Goal: Transaction & Acquisition: Book appointment/travel/reservation

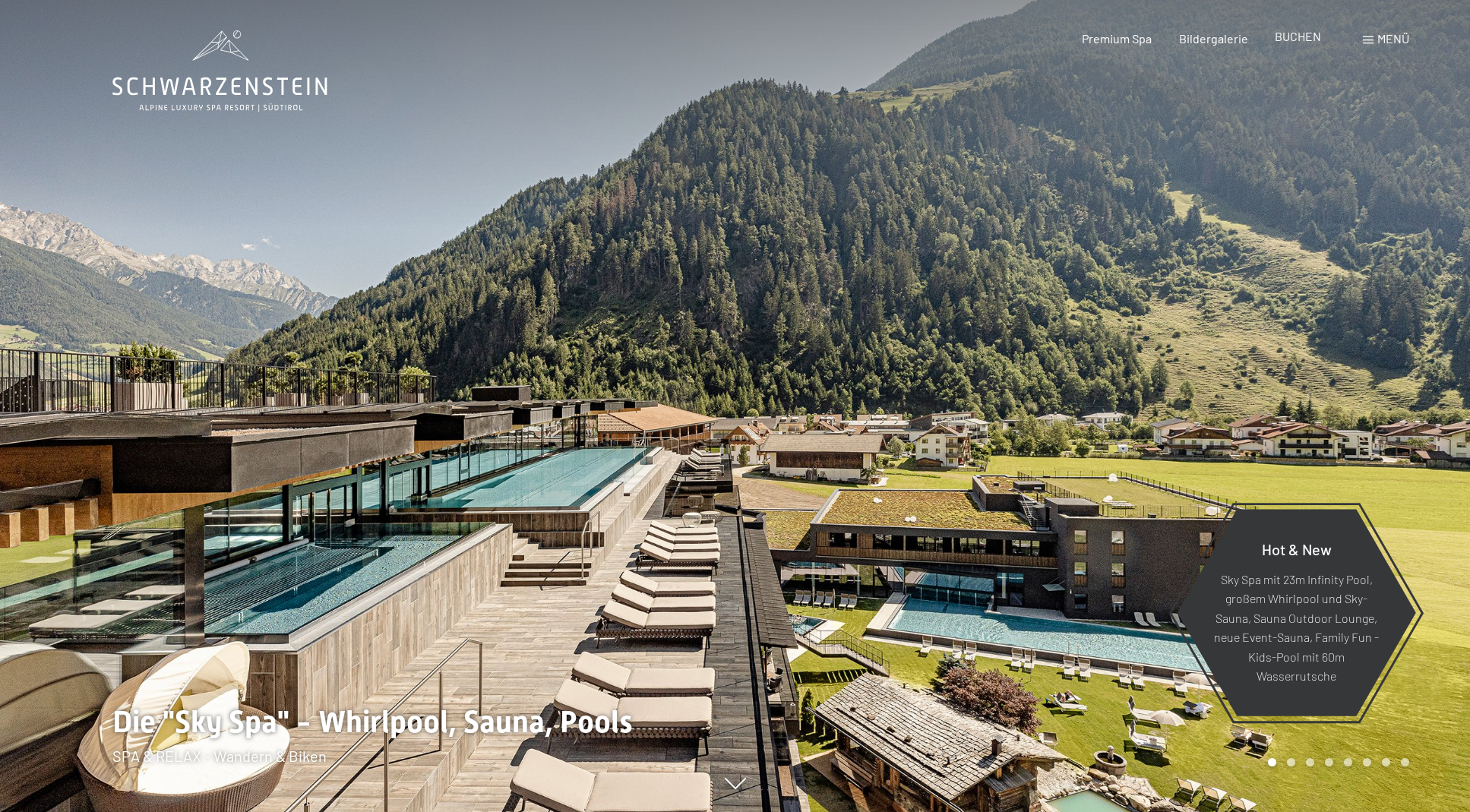
click at [1303, 43] on span "BUCHEN" at bounding box center [1297, 35] width 47 height 14
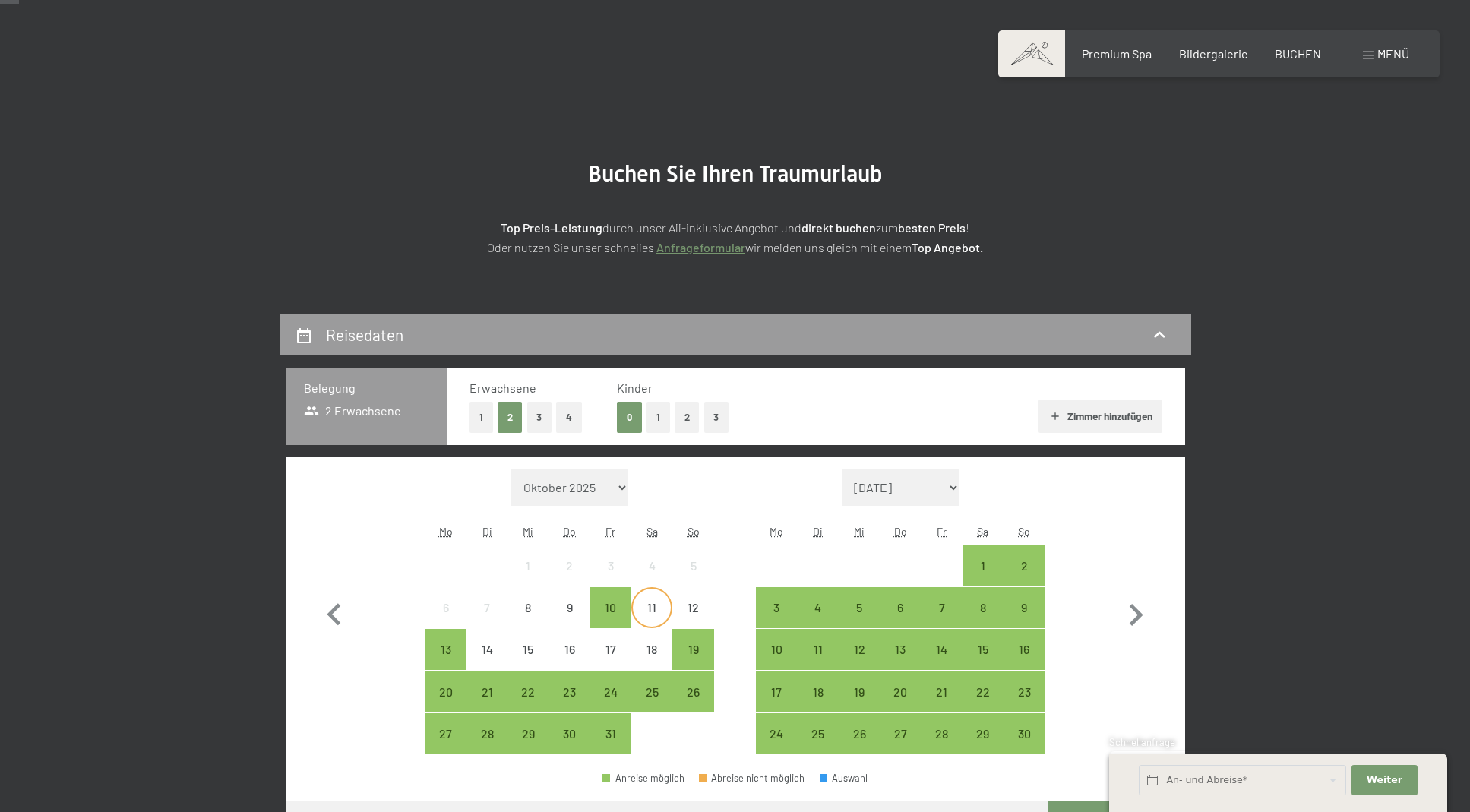
scroll to position [76, 0]
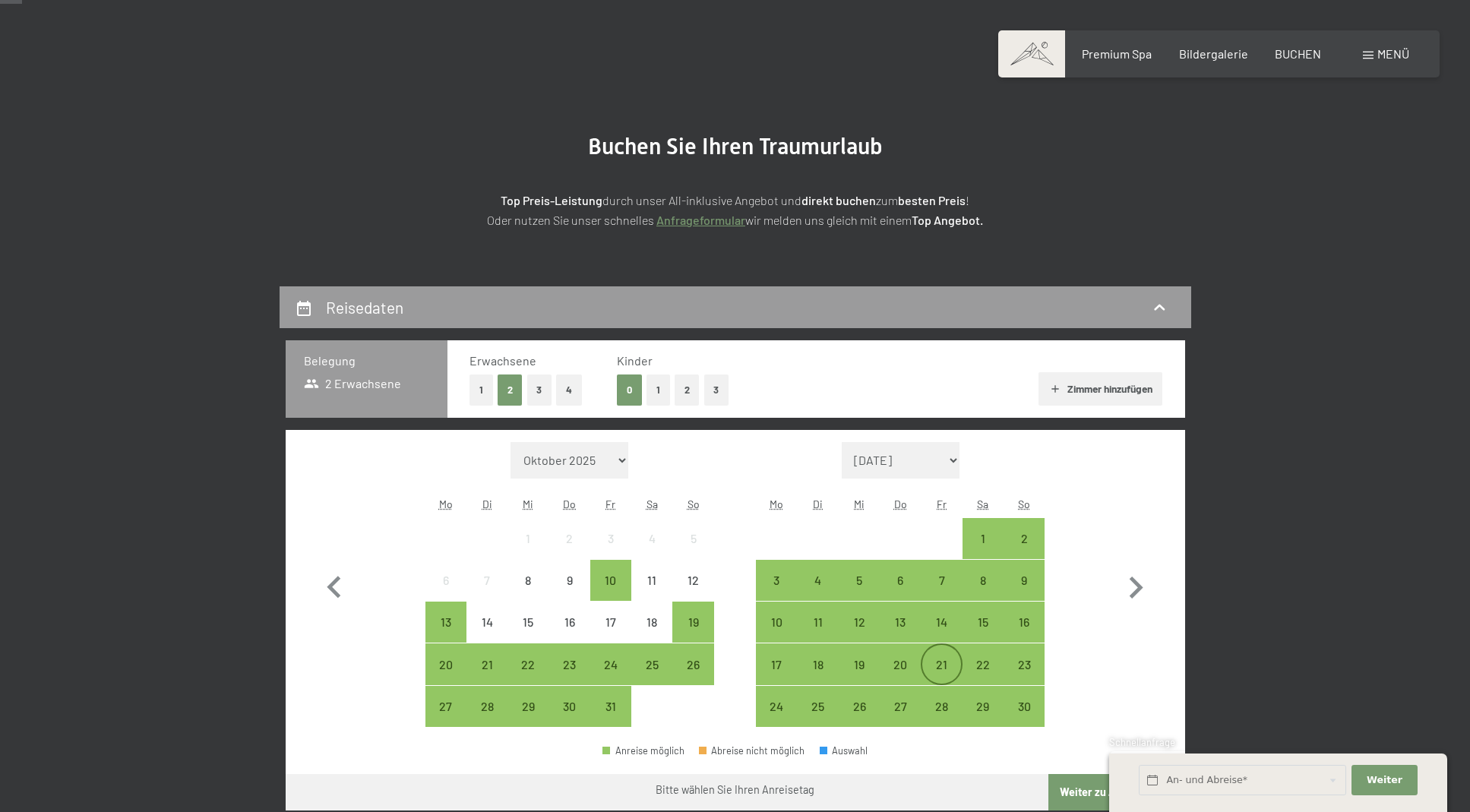
click at [950, 668] on div "21" at bounding box center [942, 678] width 38 height 38
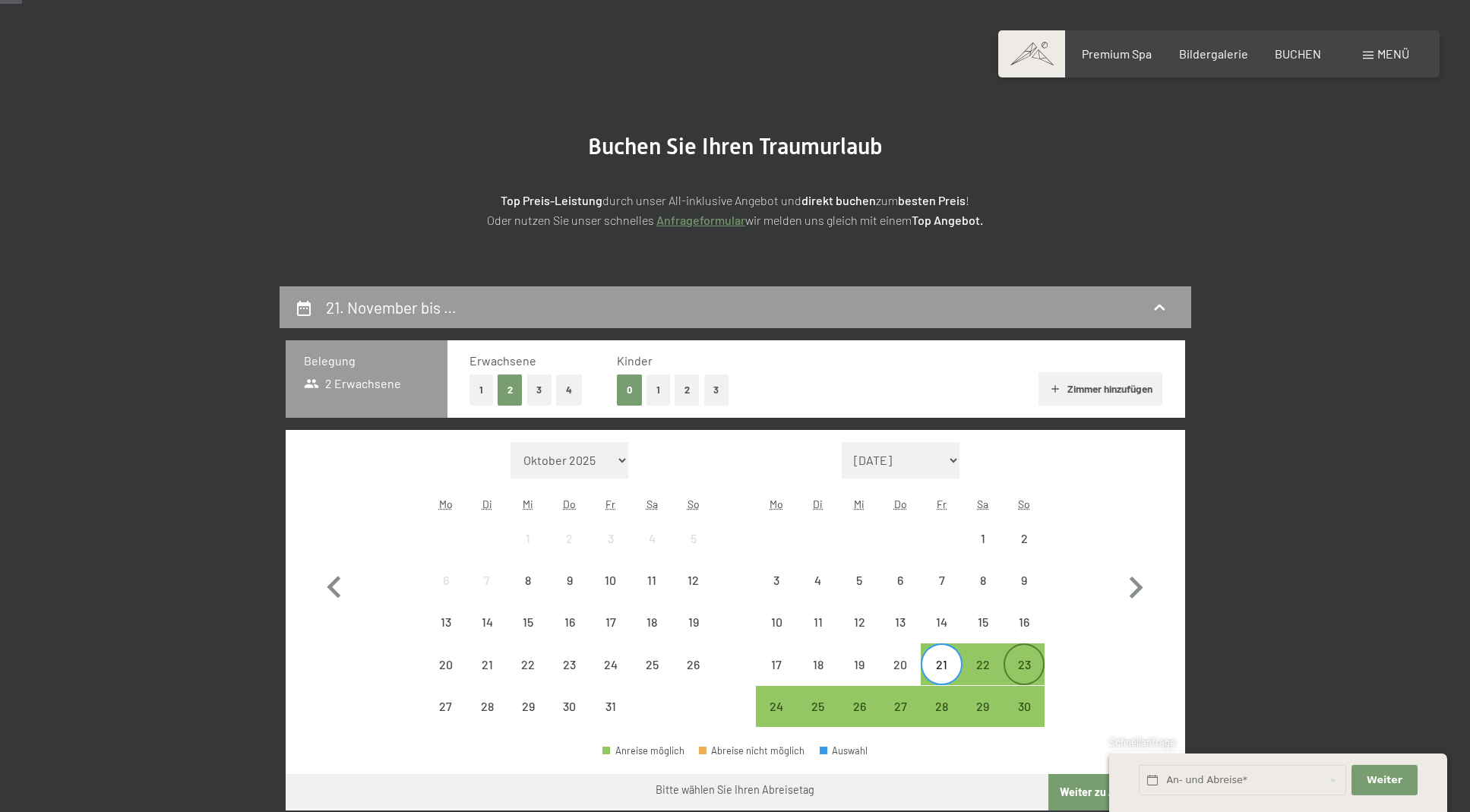
click at [1017, 663] on div "23" at bounding box center [1024, 678] width 38 height 38
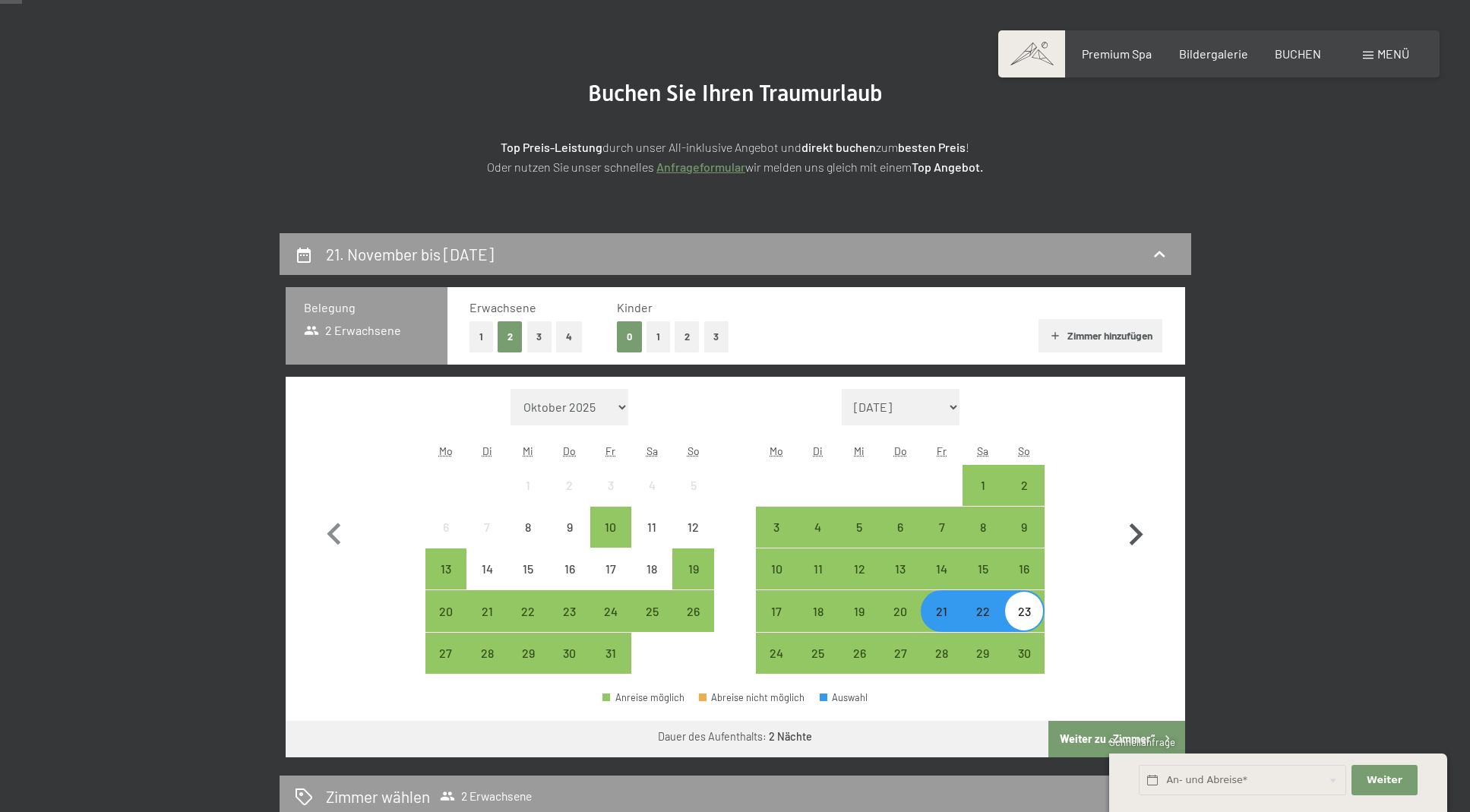
scroll to position [152, 0]
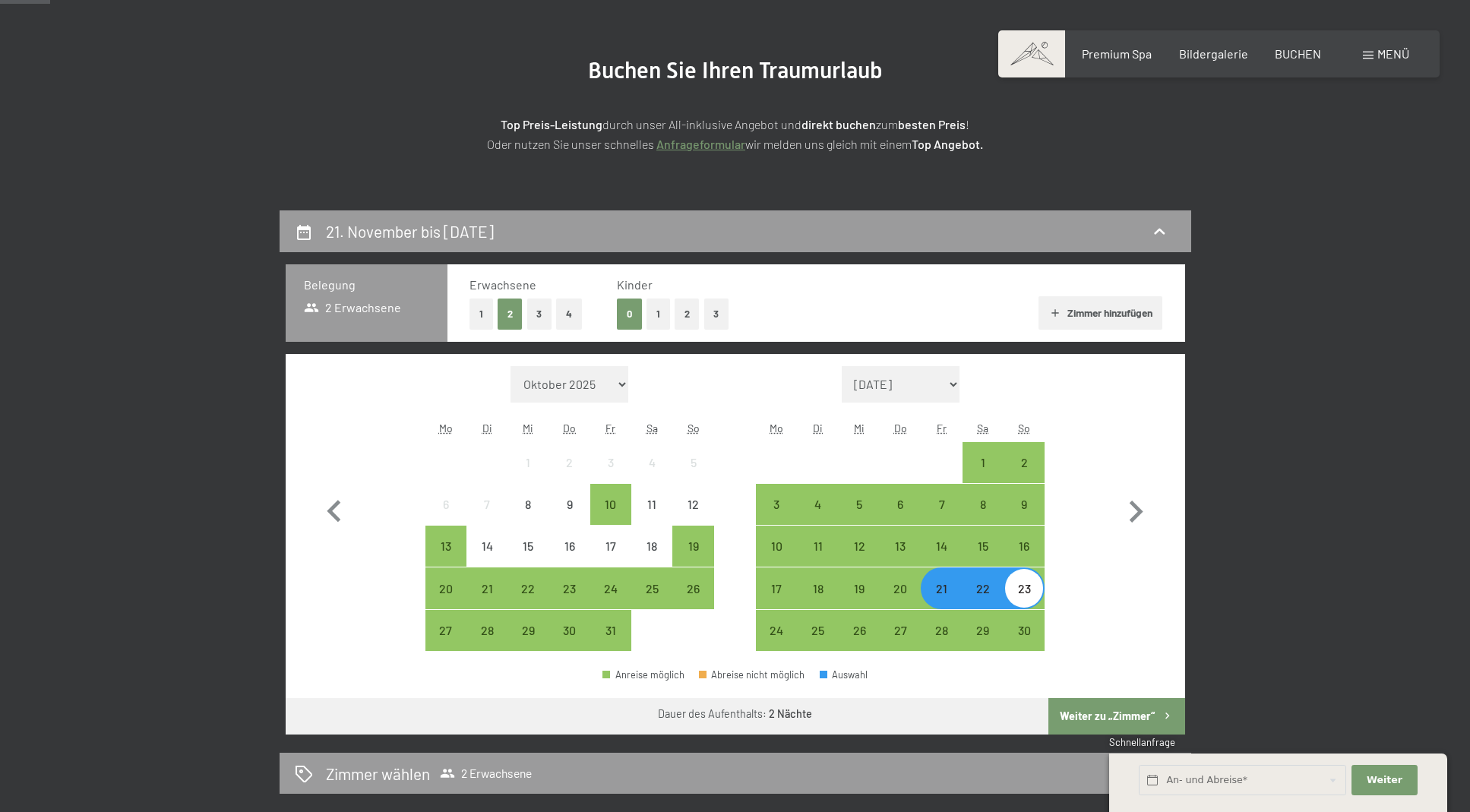
click at [654, 313] on button "1" at bounding box center [658, 314] width 24 height 31
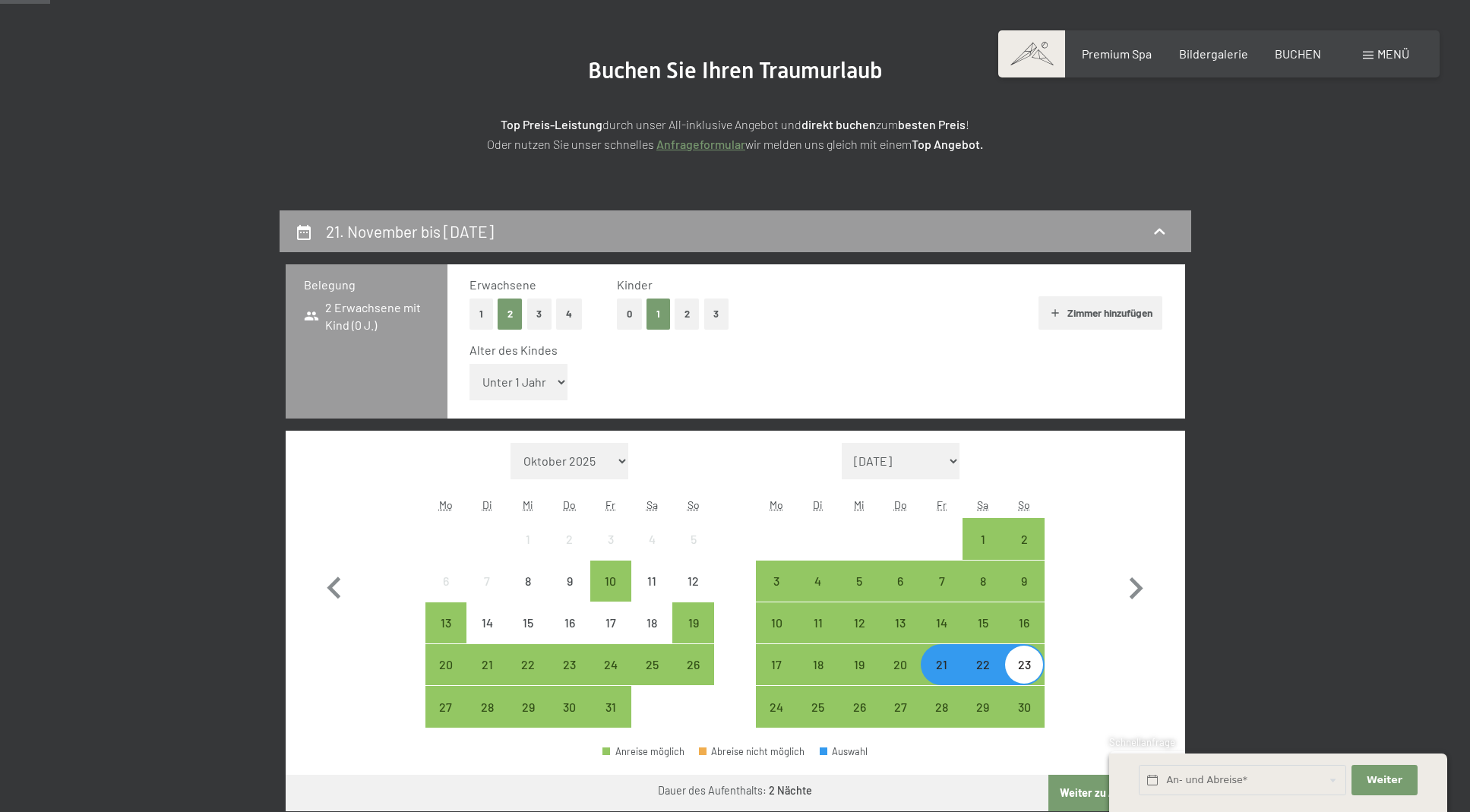
click at [553, 386] on select "Unter 1 Jahr 1 Jahr 2 Jahre 3 Jahre 4 Jahre 5 Jahre 6 Jahre 7 Jahre 8 Jahre 9 J…" at bounding box center [520, 382] width 99 height 36
select select "5"
click at [470, 364] on select "Unter 1 Jahr 1 Jahr 2 Jahre 3 Jahre 4 Jahre 5 Jahre 6 Jahre 7 Jahre 8 Jahre 9 J…" at bounding box center [520, 382] width 99 height 36
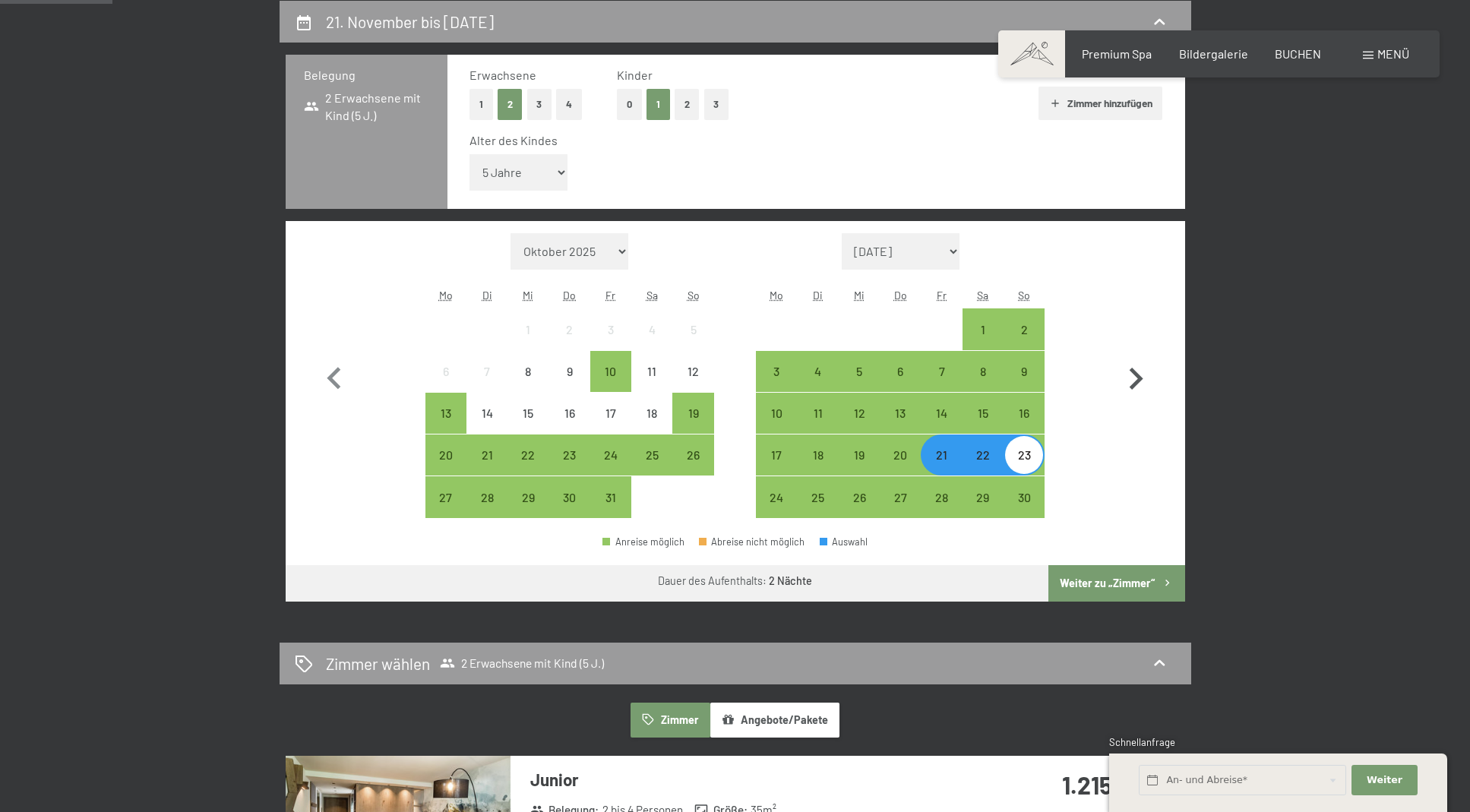
scroll to position [380, 0]
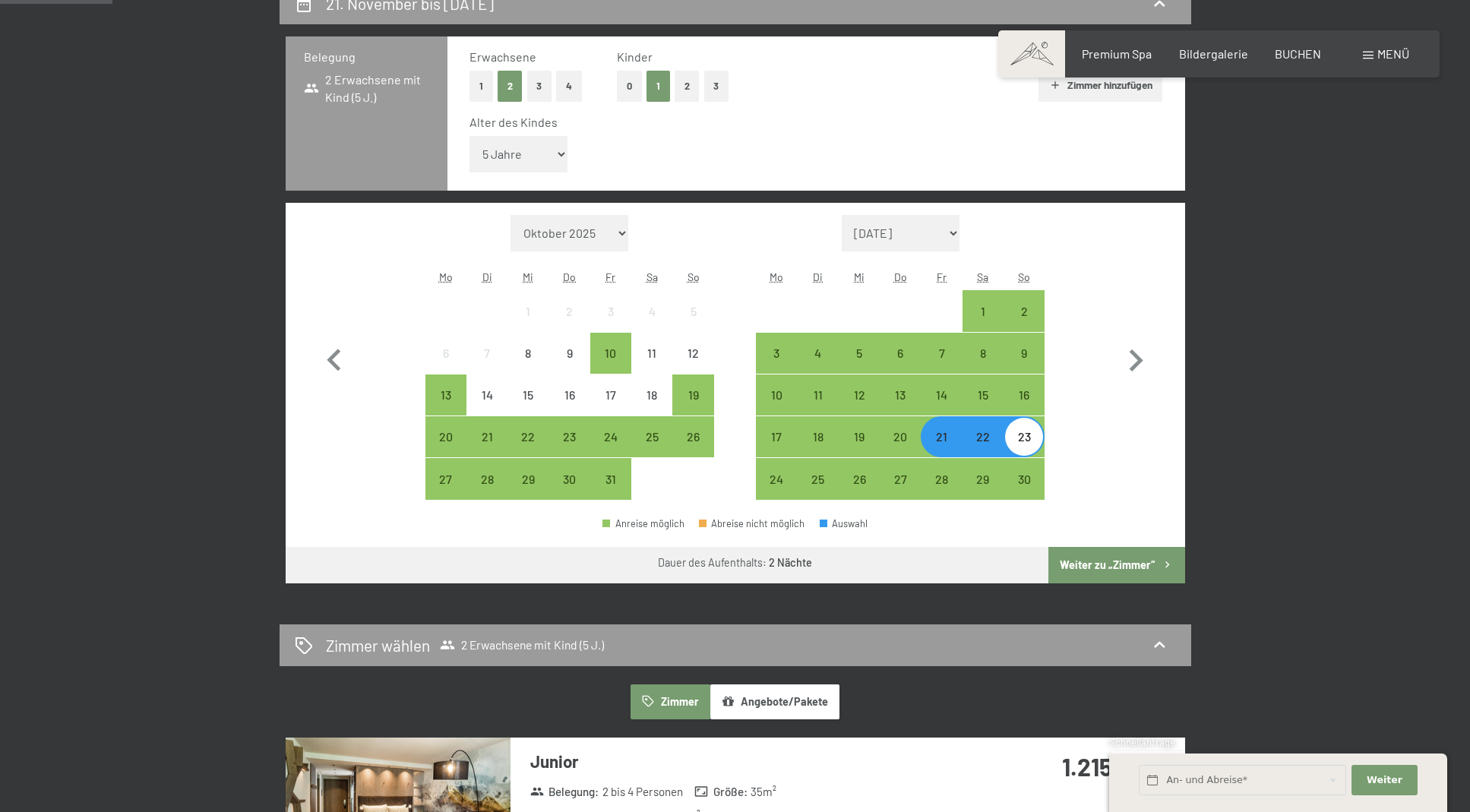
click at [1113, 566] on button "Weiter zu „Zimmer“" at bounding box center [1116, 565] width 136 height 36
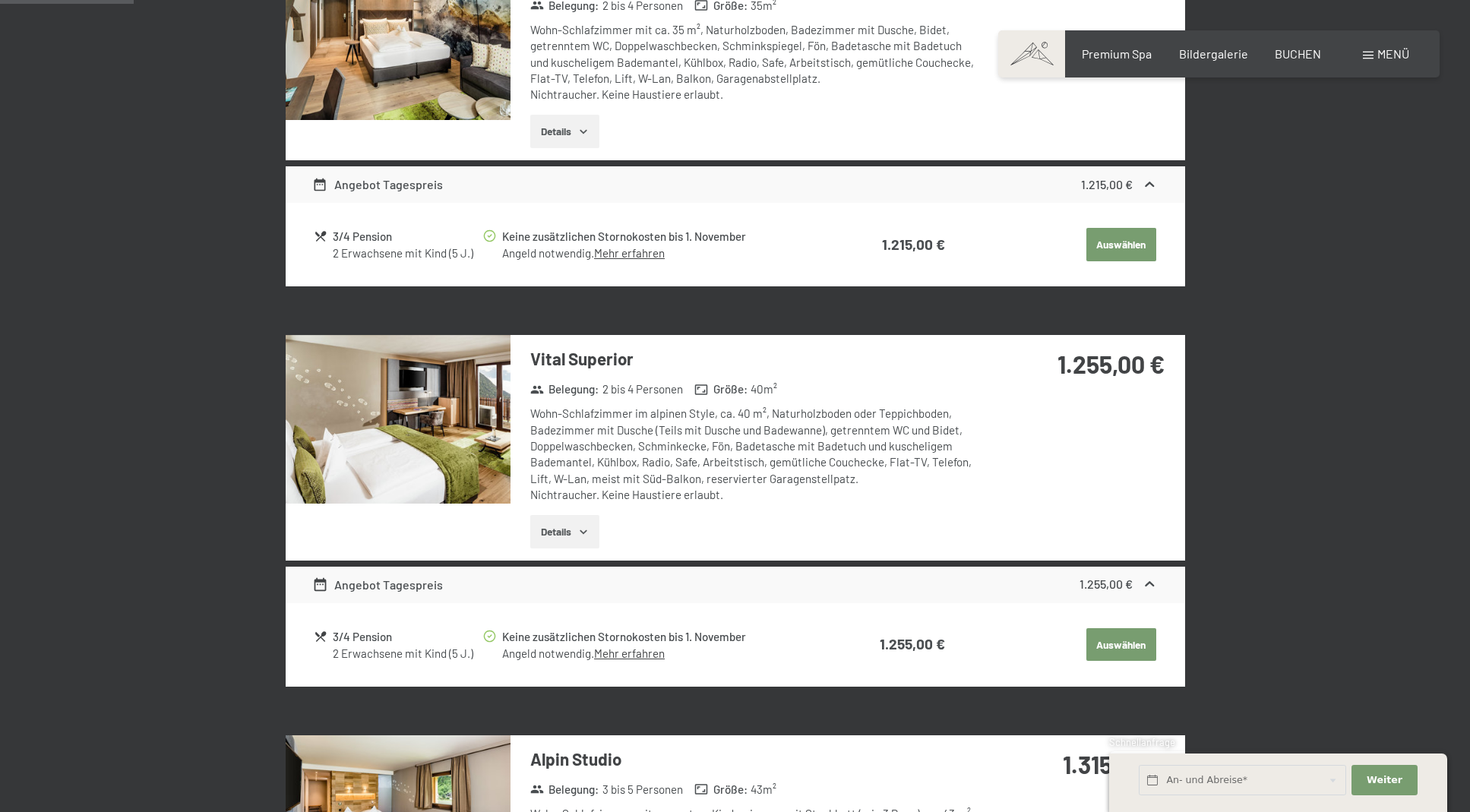
scroll to position [590, 0]
